Goal: Task Accomplishment & Management: Use online tool/utility

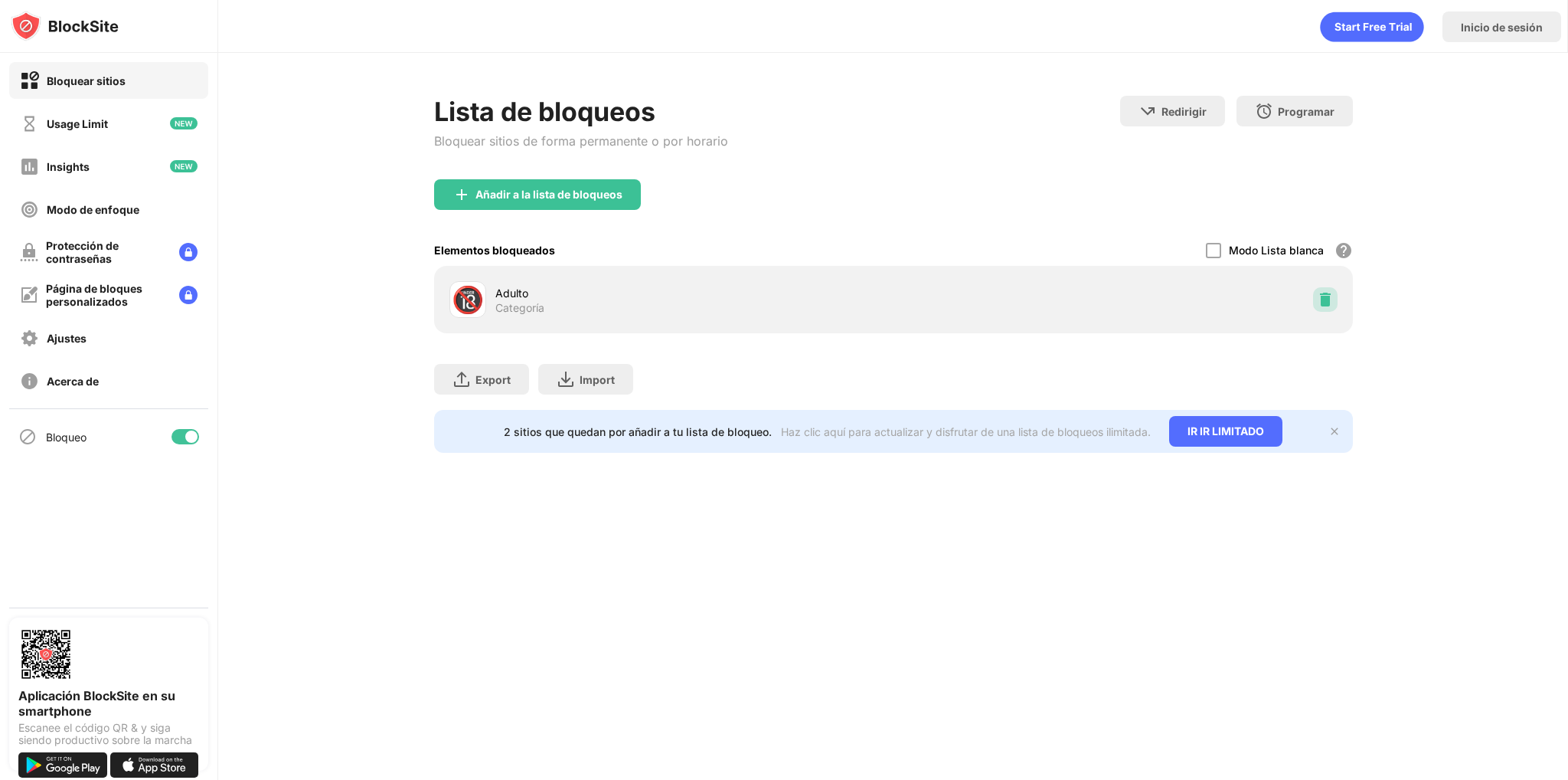
drag, startPoint x: 1321, startPoint y: 298, endPoint x: 1305, endPoint y: 293, distance: 16.8
click at [1310, 295] on div "🔞 Adulto Categoría" at bounding box center [893, 299] width 900 height 49
click at [1320, 295] on img at bounding box center [1325, 299] width 15 height 15
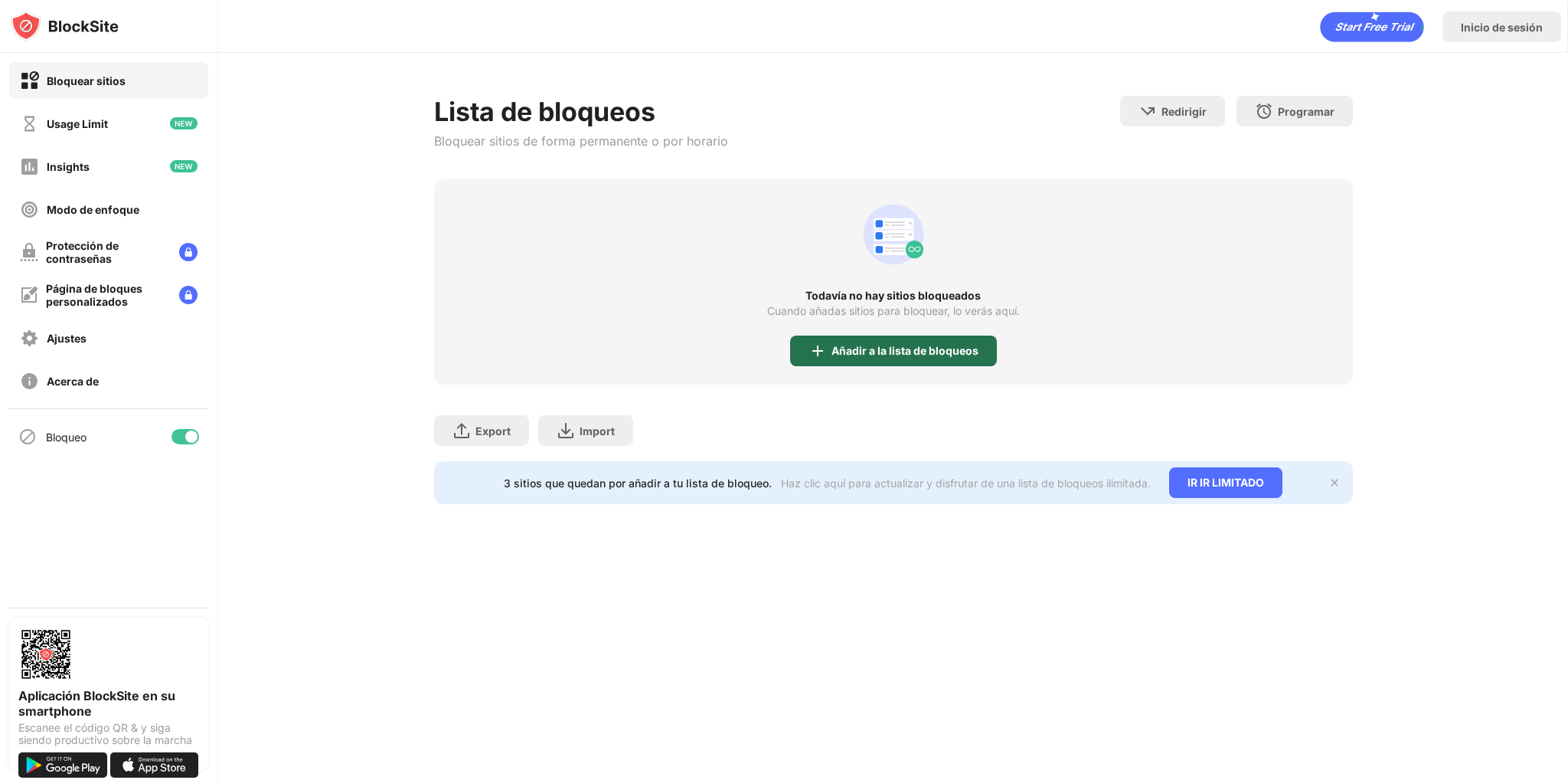
click at [923, 346] on div "Añadir a la lista de bloqueos" at bounding box center [904, 350] width 147 height 12
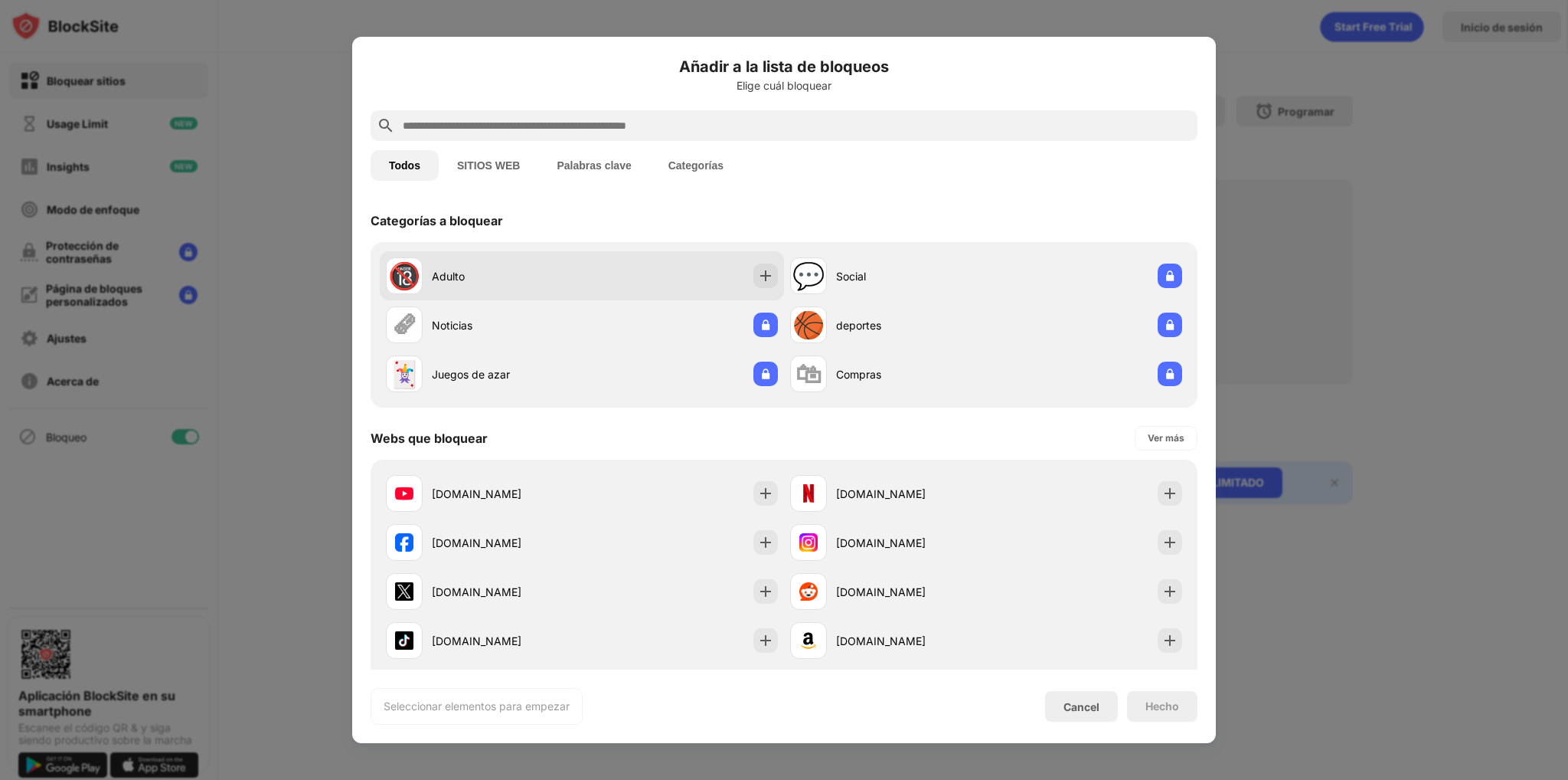
click at [648, 287] on div "🔞 Adulto" at bounding box center [582, 276] width 404 height 49
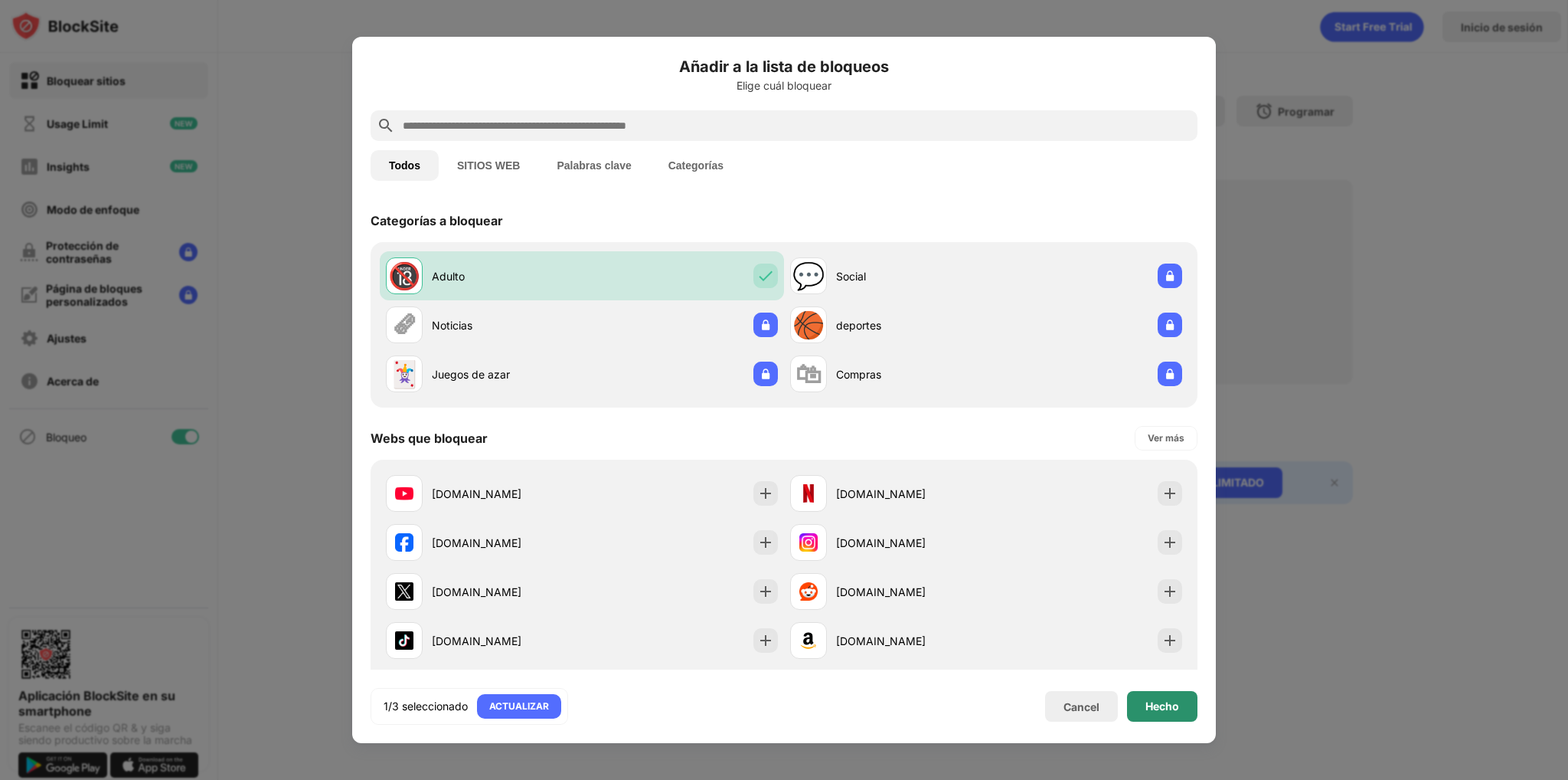
click at [1182, 709] on div "Hecho" at bounding box center [1162, 706] width 70 height 31
